Goal: Task Accomplishment & Management: Use online tool/utility

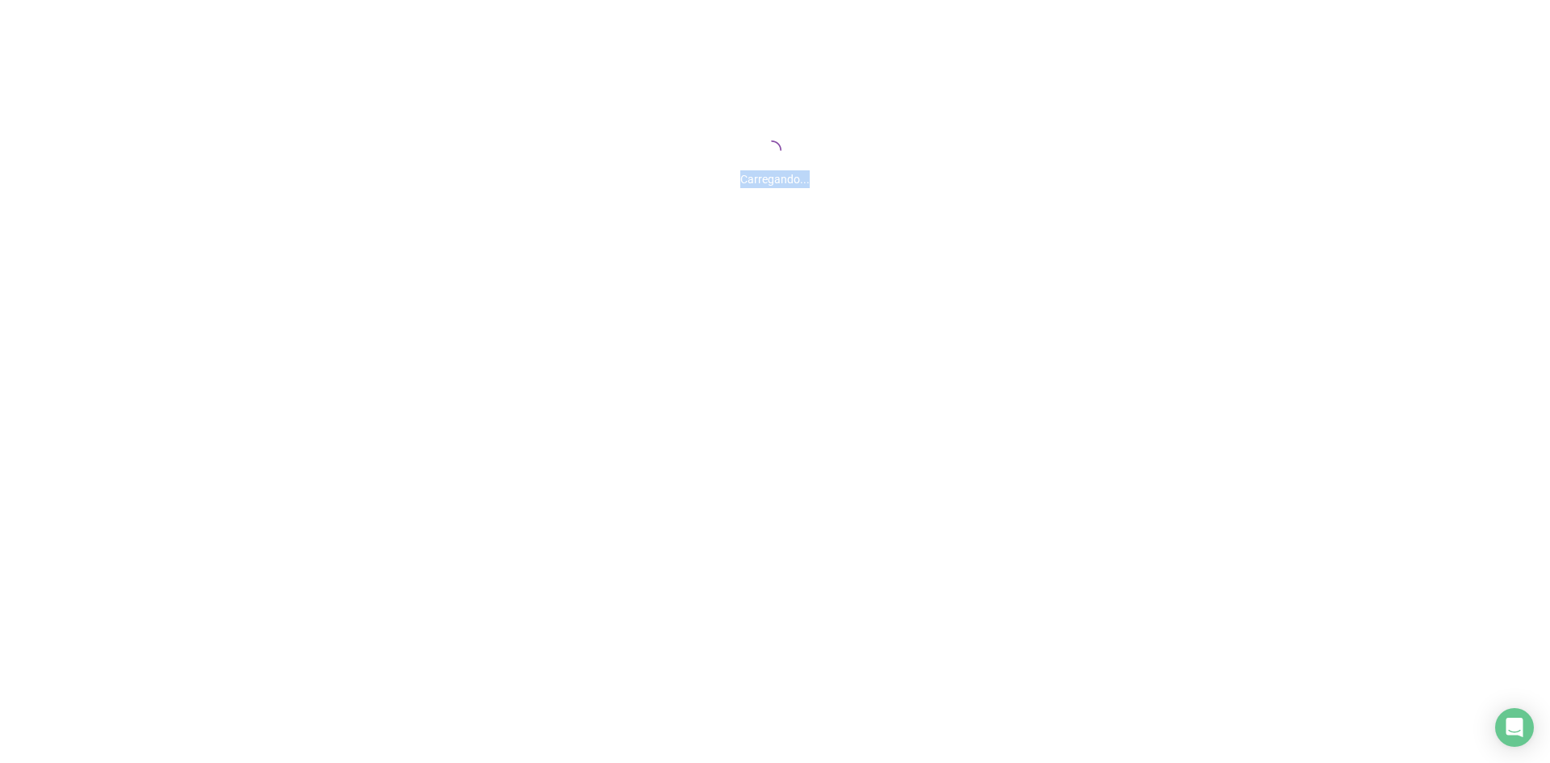
drag, startPoint x: 742, startPoint y: 186, endPoint x: 815, endPoint y: 183, distance: 73.5
click at [815, 183] on div "Carregando..." at bounding box center [775, 174] width 1550 height 27
click at [755, 191] on div "Carregando..." at bounding box center [775, 161] width 1550 height 323
drag, startPoint x: 738, startPoint y: 168, endPoint x: 943, endPoint y: 186, distance: 206.6
click at [940, 186] on div "Carregando..." at bounding box center [775, 174] width 1550 height 27
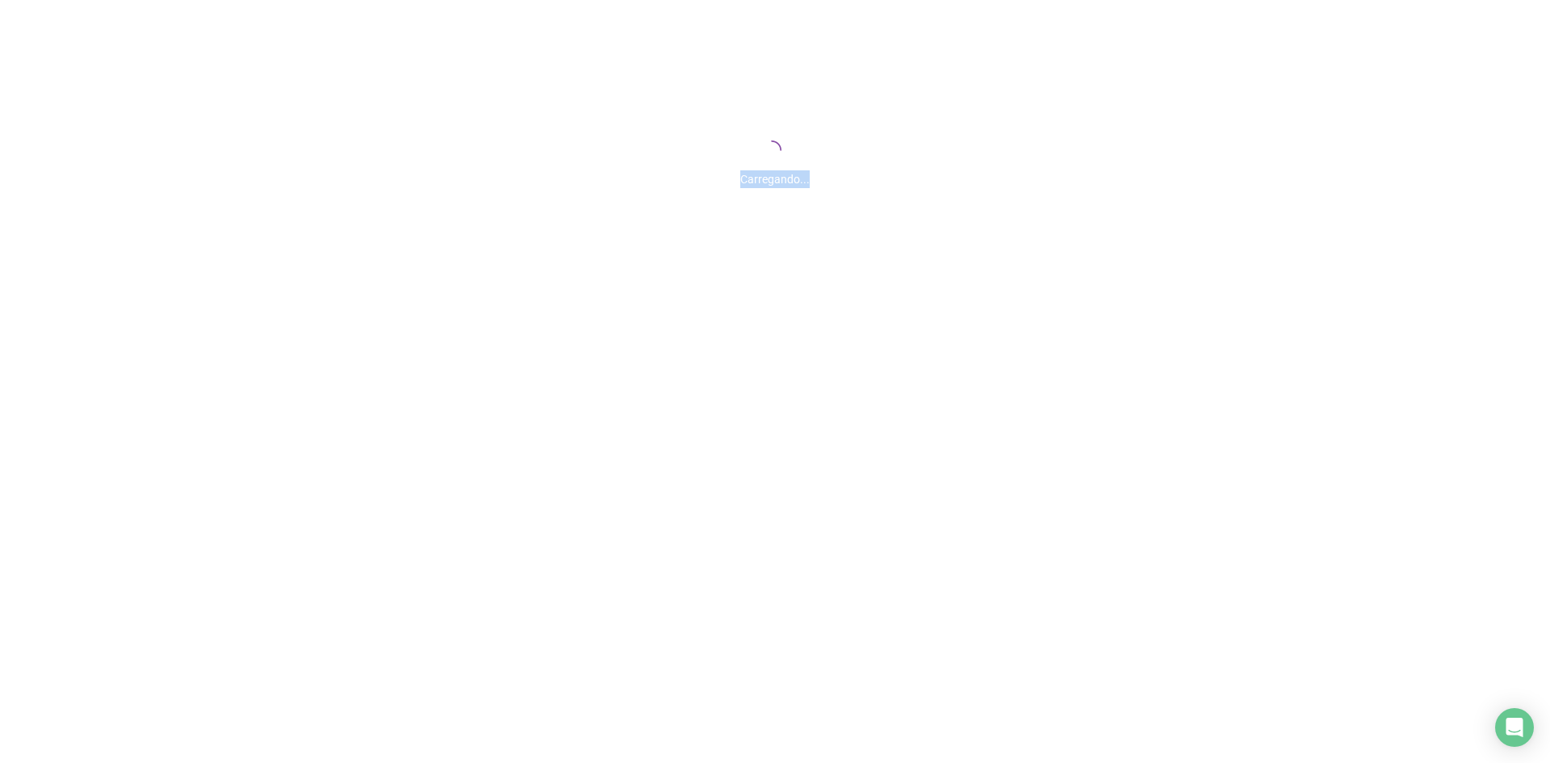
click at [835, 180] on div "Carregando..." at bounding box center [775, 174] width 1550 height 27
drag, startPoint x: 752, startPoint y: 192, endPoint x: 835, endPoint y: 192, distance: 83.1
click at [835, 192] on div "Carregando..." at bounding box center [775, 161] width 1550 height 323
drag, startPoint x: 747, startPoint y: 186, endPoint x: 831, endPoint y: 178, distance: 85.1
click at [831, 178] on div "Carregando..." at bounding box center [775, 174] width 1550 height 27
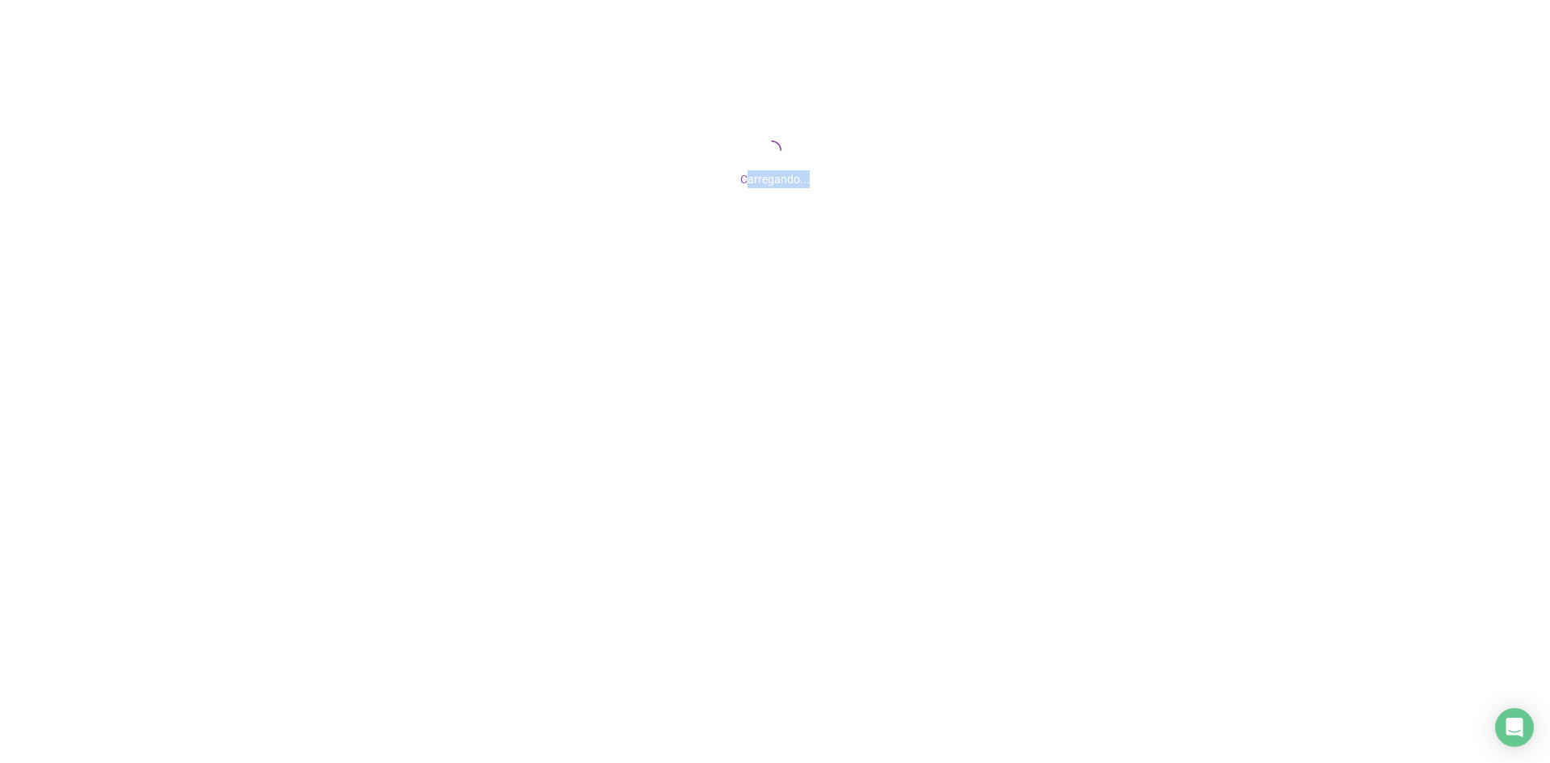
click at [831, 178] on div "Carregando..." at bounding box center [775, 174] width 1550 height 27
drag, startPoint x: 743, startPoint y: 178, endPoint x: 868, endPoint y: 178, distance: 125.1
click at [844, 178] on div "Carregando..." at bounding box center [775, 174] width 1550 height 27
click at [705, 181] on div "Carregando..." at bounding box center [775, 174] width 1550 height 27
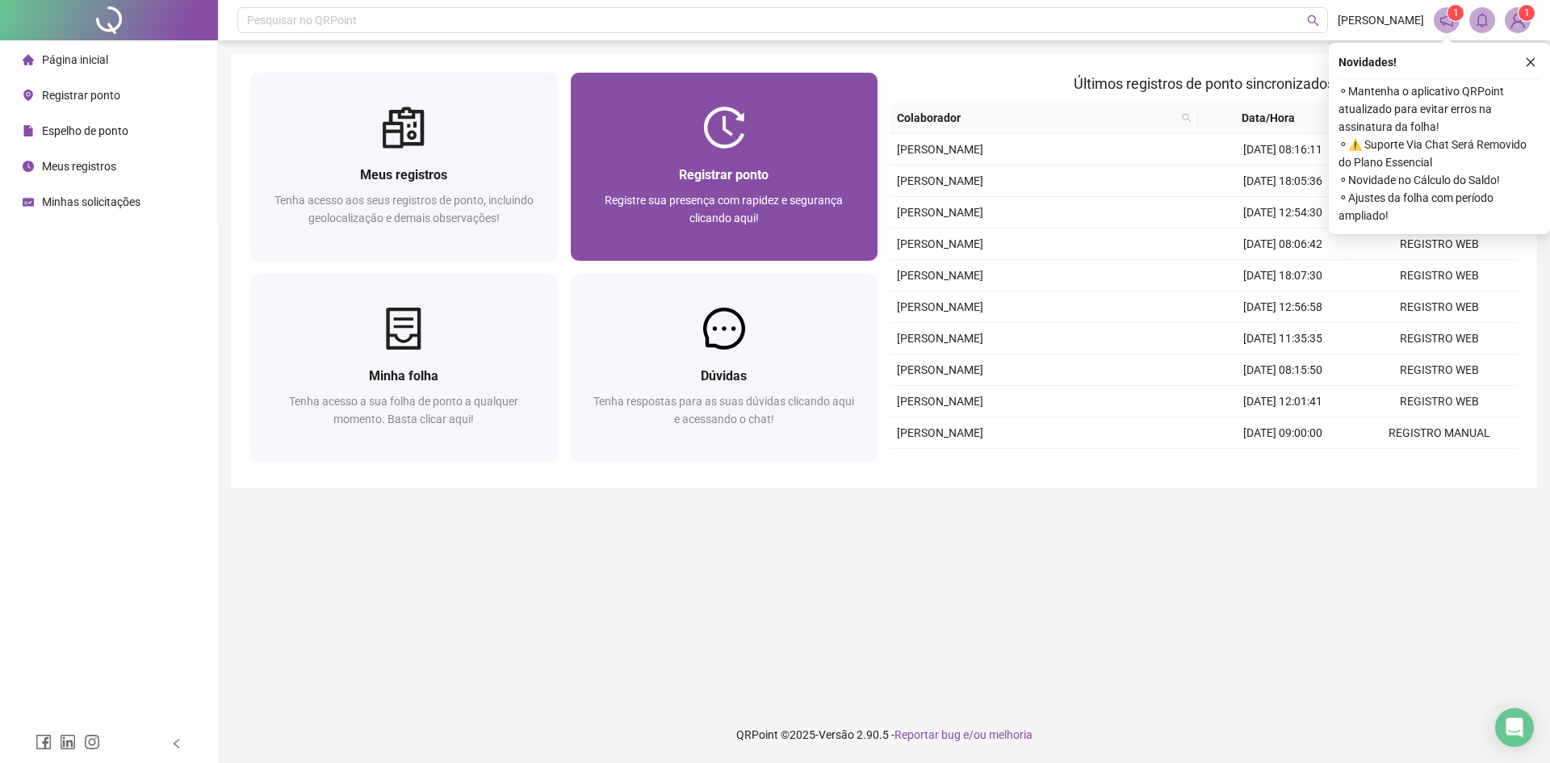
click at [762, 173] on span "Registrar ponto" at bounding box center [724, 174] width 90 height 15
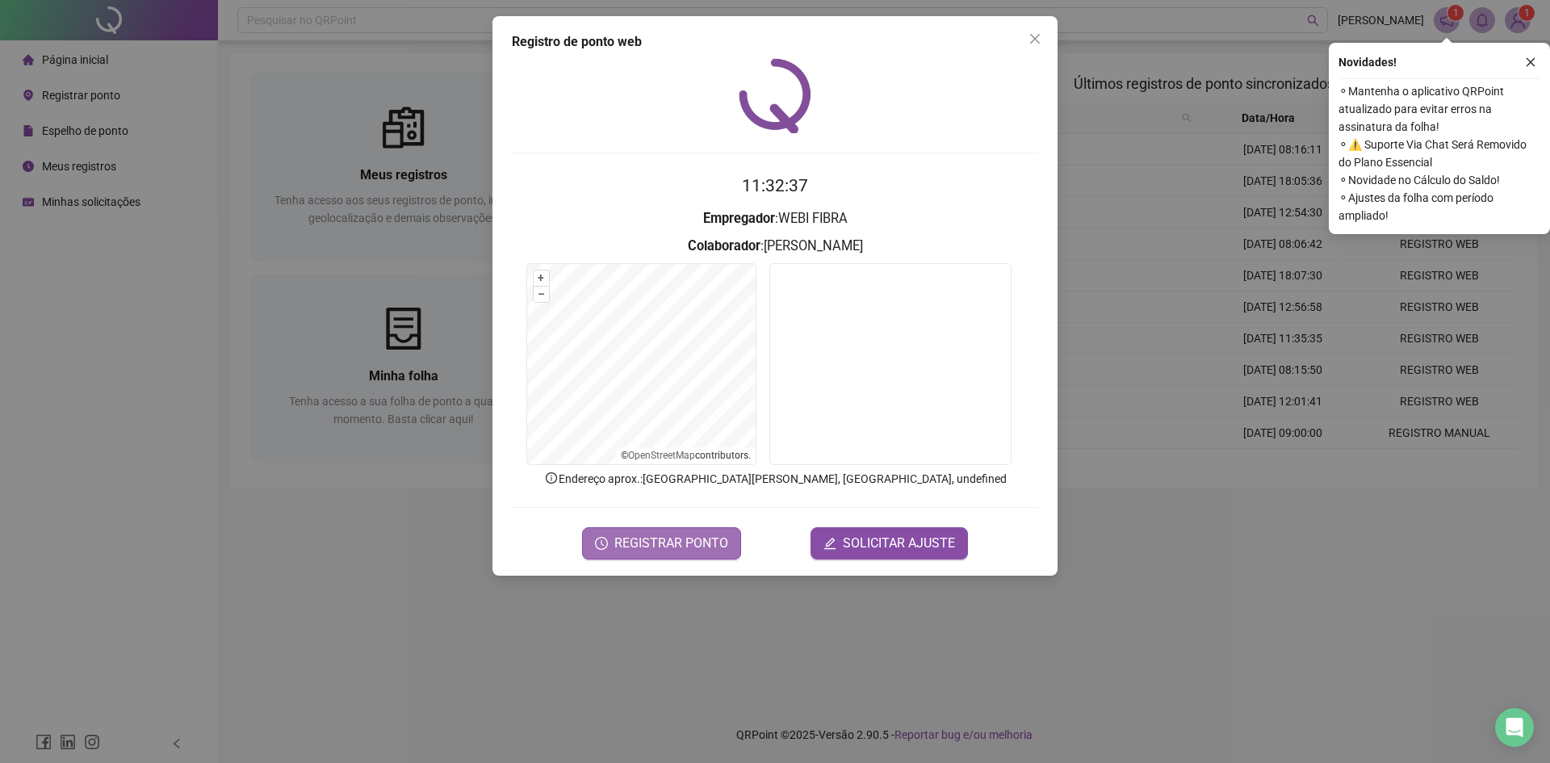
click at [676, 542] on span "REGISTRAR PONTO" at bounding box center [671, 542] width 114 height 19
